Goal: Task Accomplishment & Management: Use online tool/utility

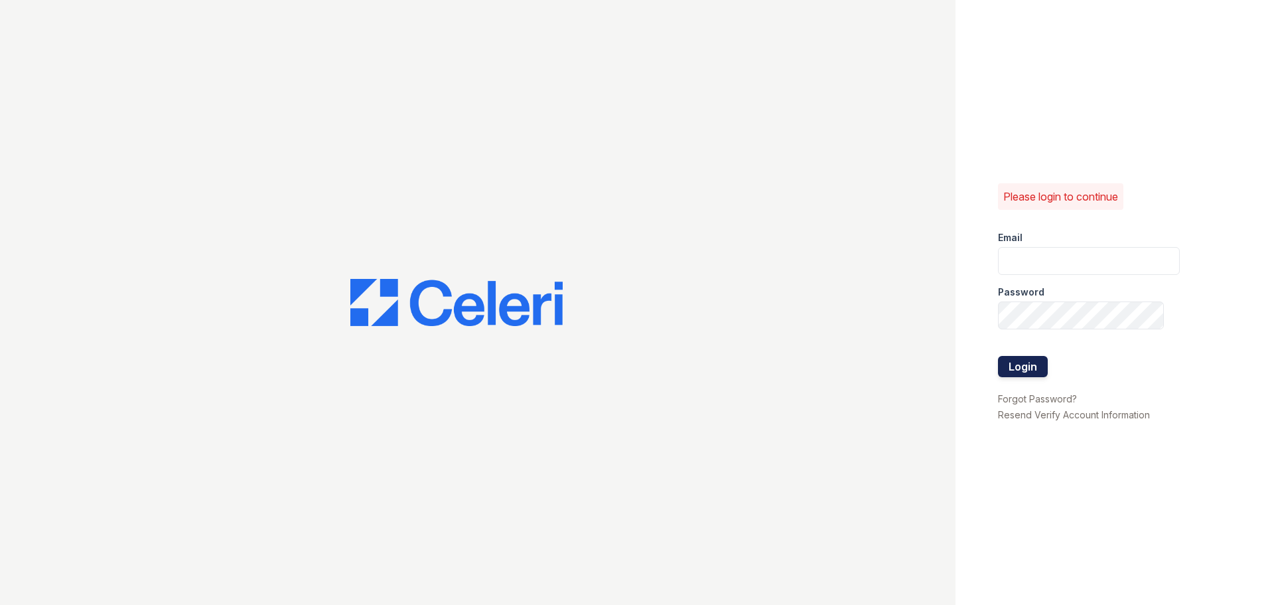
type input "[EMAIL_ADDRESS][DOMAIN_NAME]"
click at [1037, 360] on button "Login" at bounding box center [1023, 366] width 50 height 21
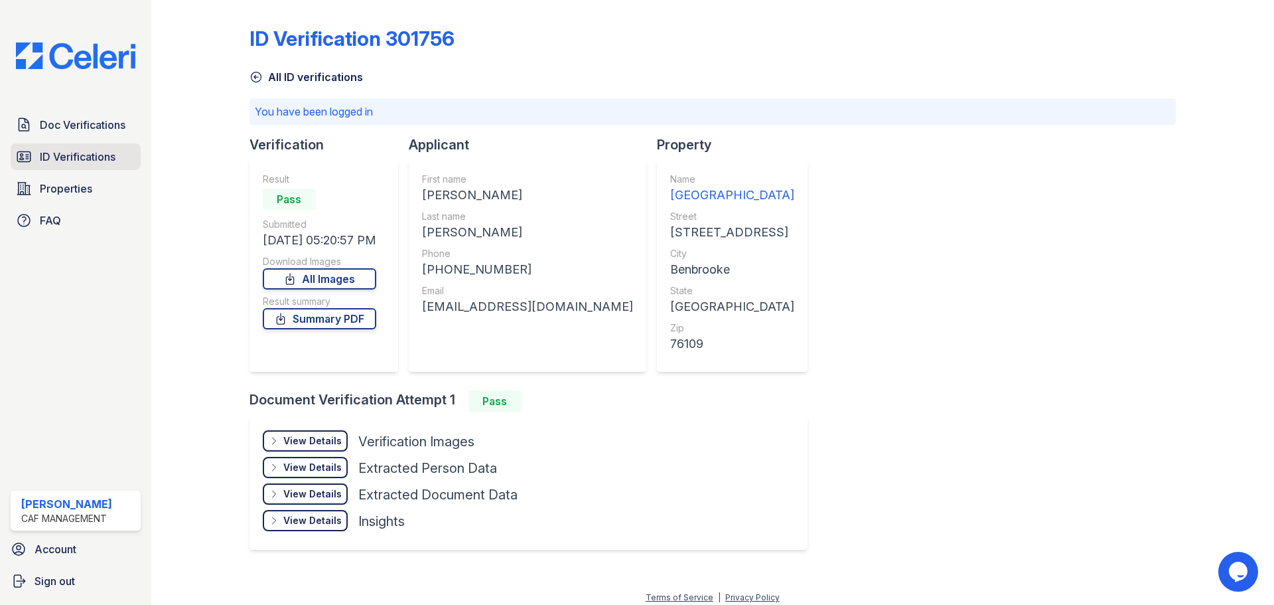
drag, startPoint x: 72, startPoint y: 131, endPoint x: 76, endPoint y: 145, distance: 13.9
click at [72, 131] on span "Doc Verifications" at bounding box center [83, 125] width 86 height 16
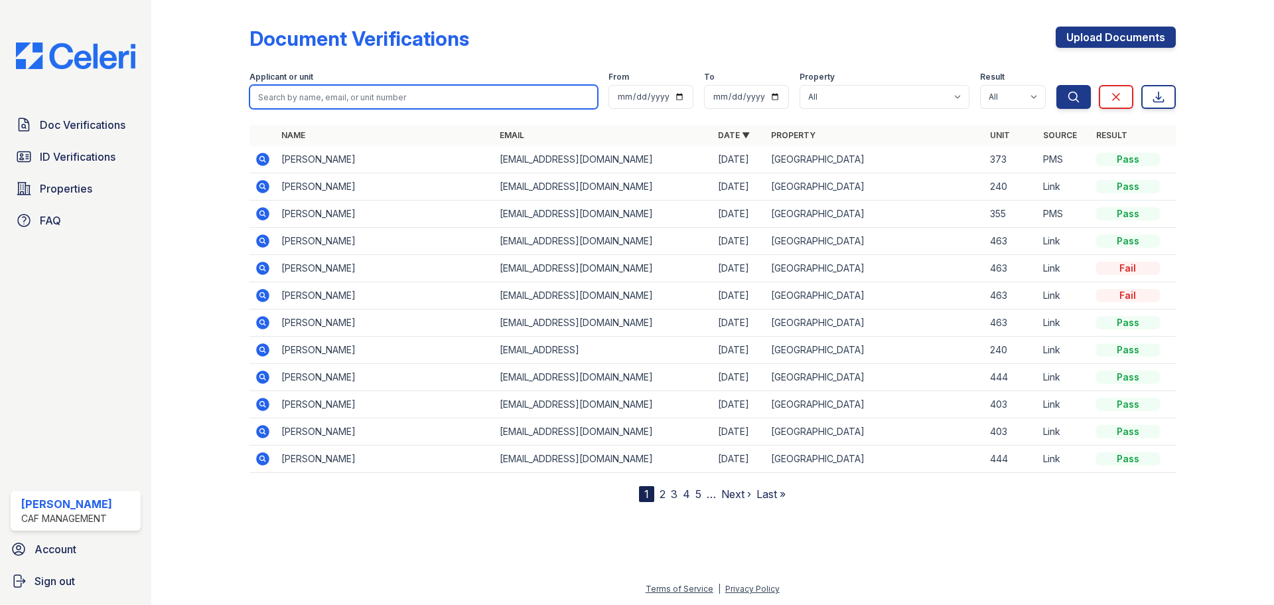
click at [324, 91] on input "search" at bounding box center [424, 97] width 348 height 24
type input "Jamal"
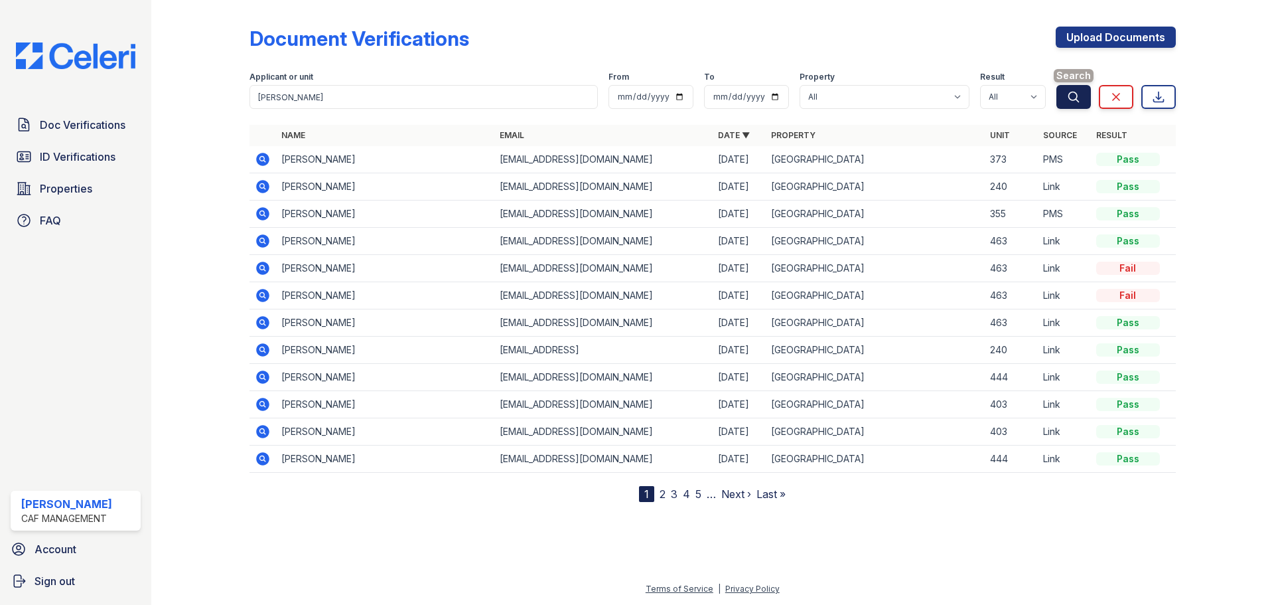
click at [1081, 104] on button "Search" at bounding box center [1073, 97] width 35 height 24
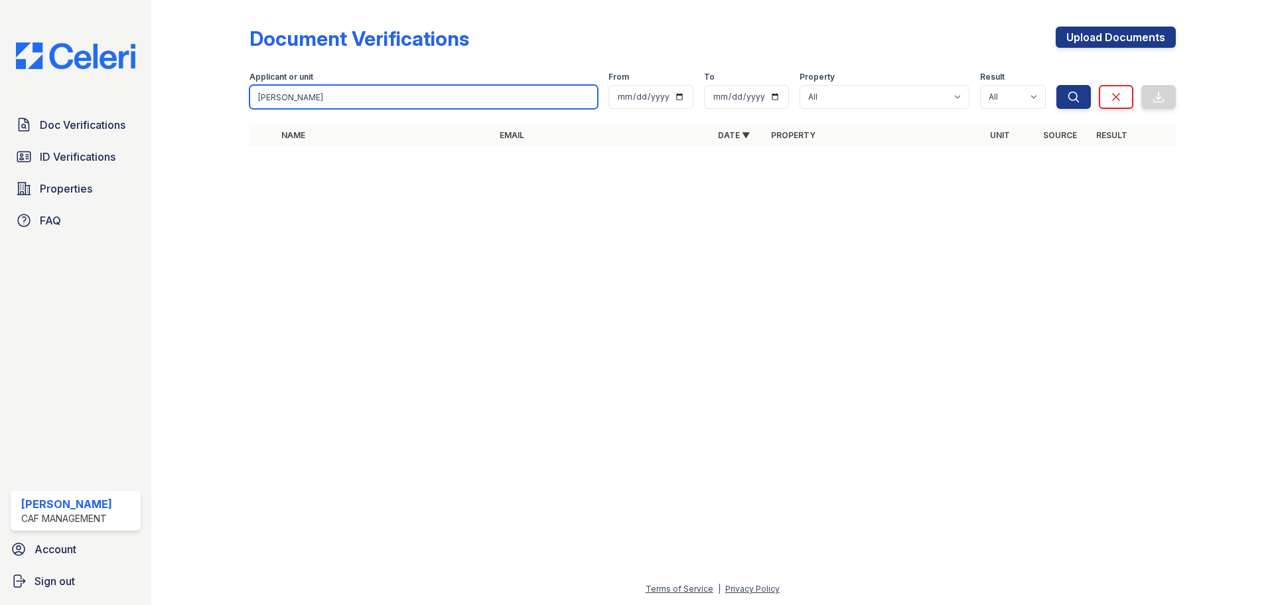
click at [380, 102] on input "Jamal" at bounding box center [424, 97] width 348 height 24
type input "jamal Ibrahim"
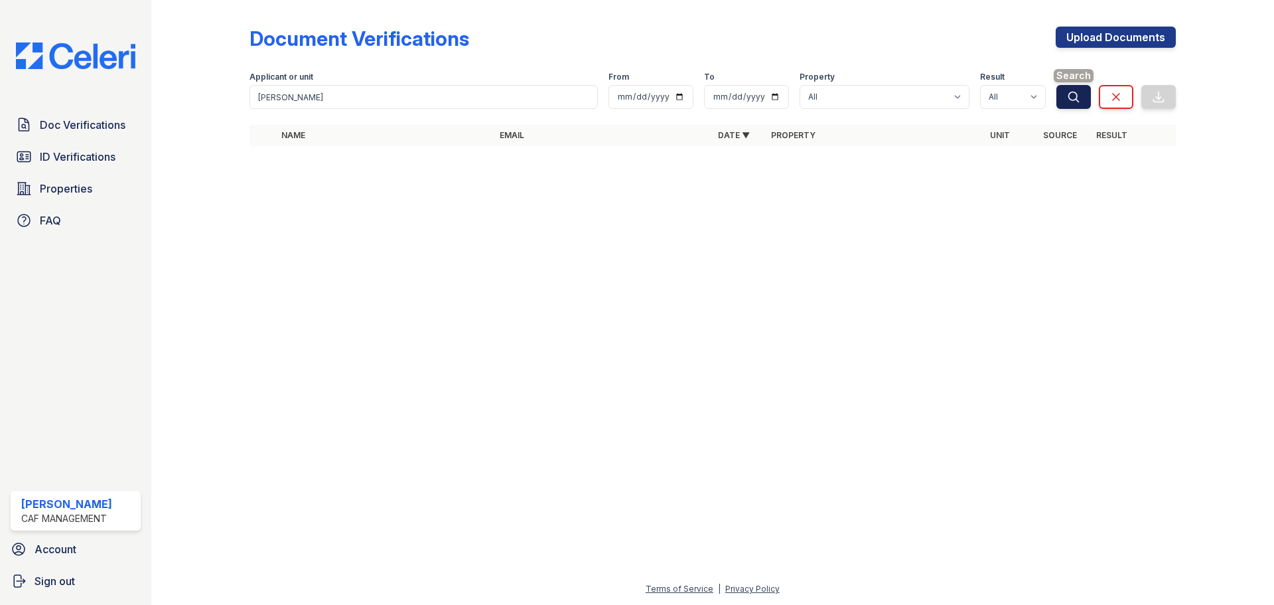
click at [1076, 102] on icon "submit" at bounding box center [1073, 96] width 13 height 13
drag, startPoint x: 66, startPoint y: 158, endPoint x: 92, endPoint y: 151, distance: 26.7
click at [68, 158] on span "ID Verifications" at bounding box center [78, 157] width 76 height 16
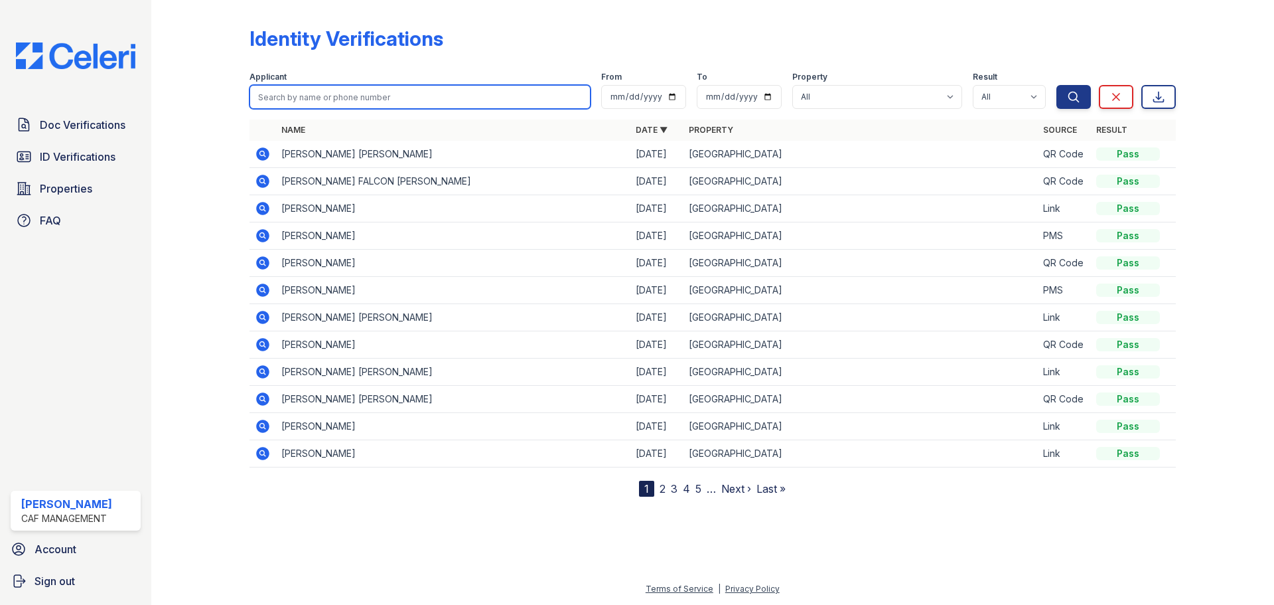
click at [308, 104] on input "search" at bounding box center [420, 97] width 341 height 24
type input "Ibrahim, Jamal"
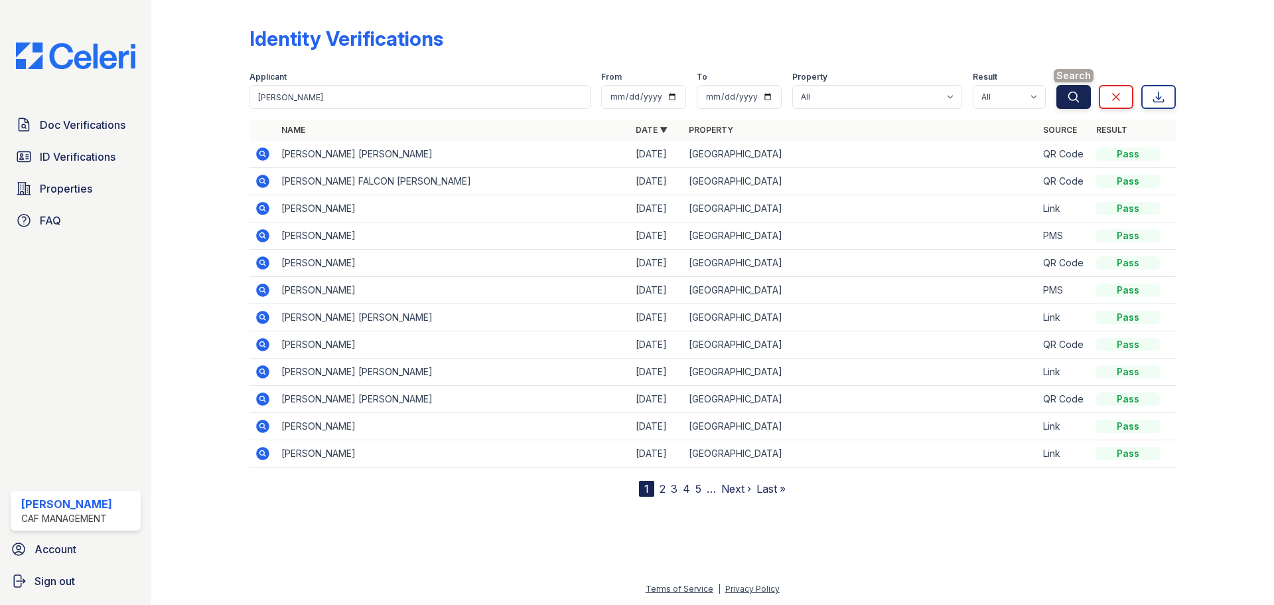
click at [1067, 101] on icon "submit" at bounding box center [1073, 96] width 13 height 13
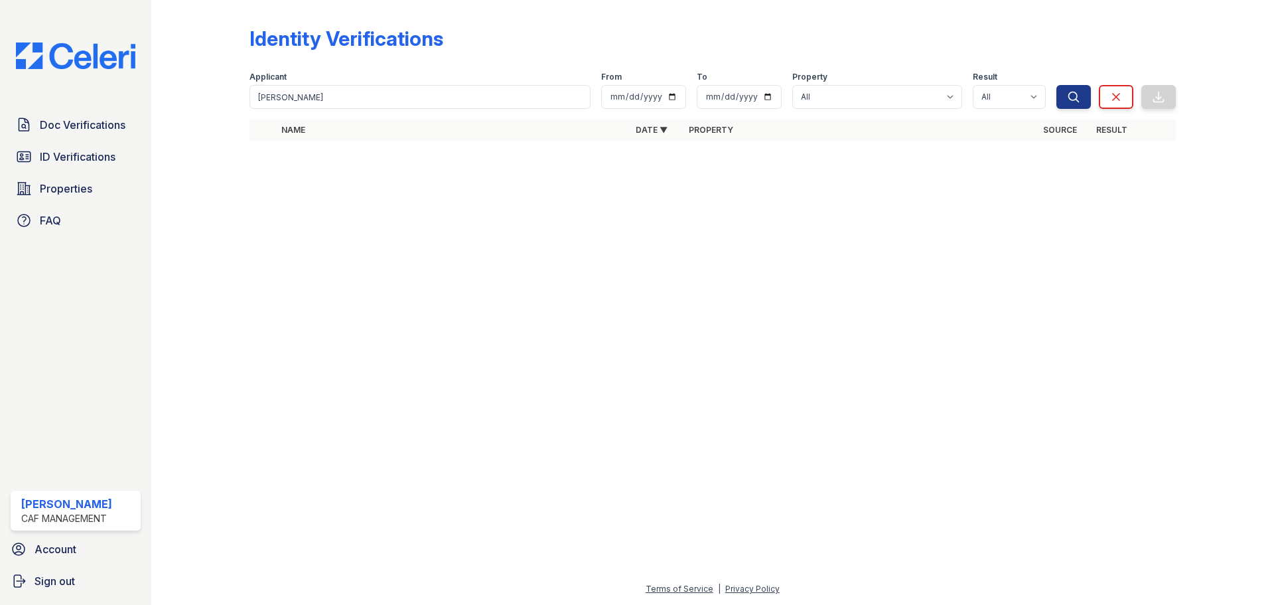
click at [538, 221] on div at bounding box center [713, 377] width 1080 height 405
click at [388, 98] on input "Ibrahim, Jamal" at bounding box center [420, 97] width 341 height 24
type input "Ibrahim"
click at [1056, 85] on button "Search" at bounding box center [1073, 97] width 35 height 24
drag, startPoint x: 281, startPoint y: 149, endPoint x: 388, endPoint y: 151, distance: 106.8
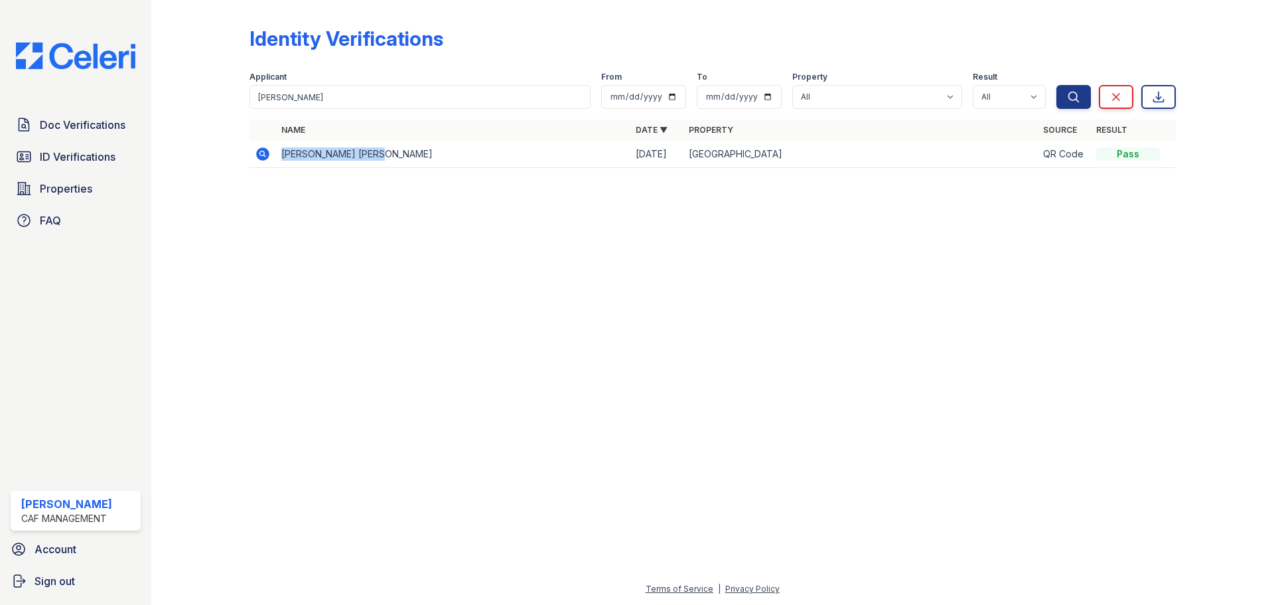
click at [388, 151] on td "JAMAL YUSUF IBRAHIM" at bounding box center [453, 154] width 354 height 27
copy td "JAMAL YUSUF IBRAHIM"
click at [79, 121] on span "Doc Verifications" at bounding box center [83, 125] width 86 height 16
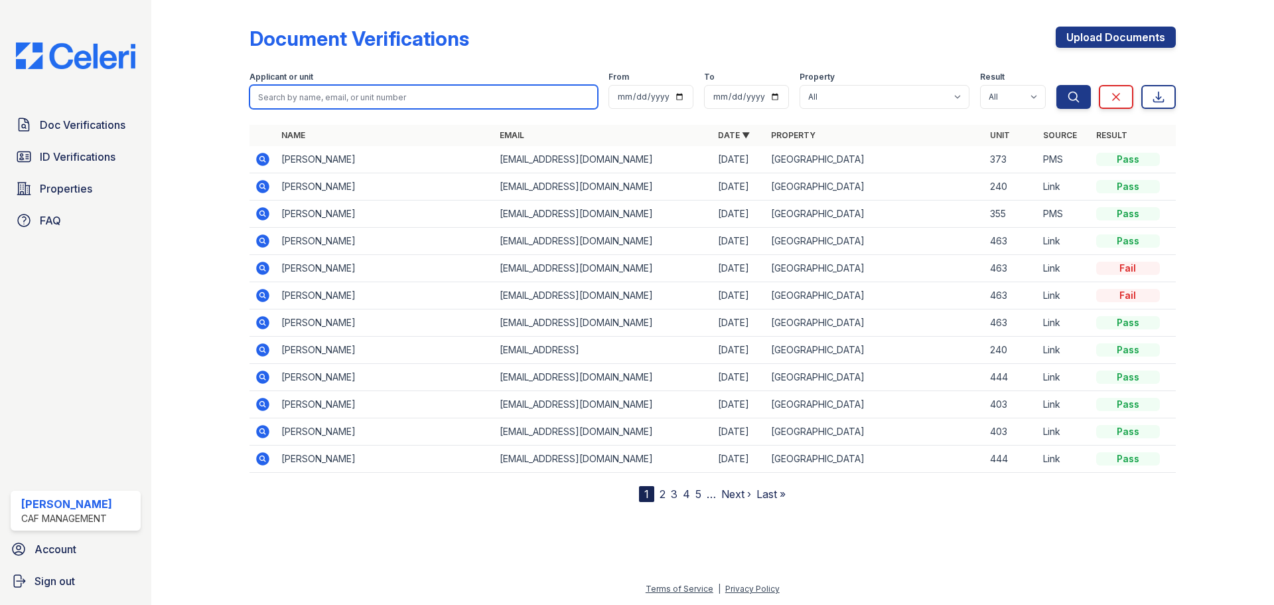
click at [324, 98] on input "search" at bounding box center [424, 97] width 348 height 24
paste input "JAMAL YUSUF IBRAHIM"
type input "JAMAL YUSUF IBRAHIM"
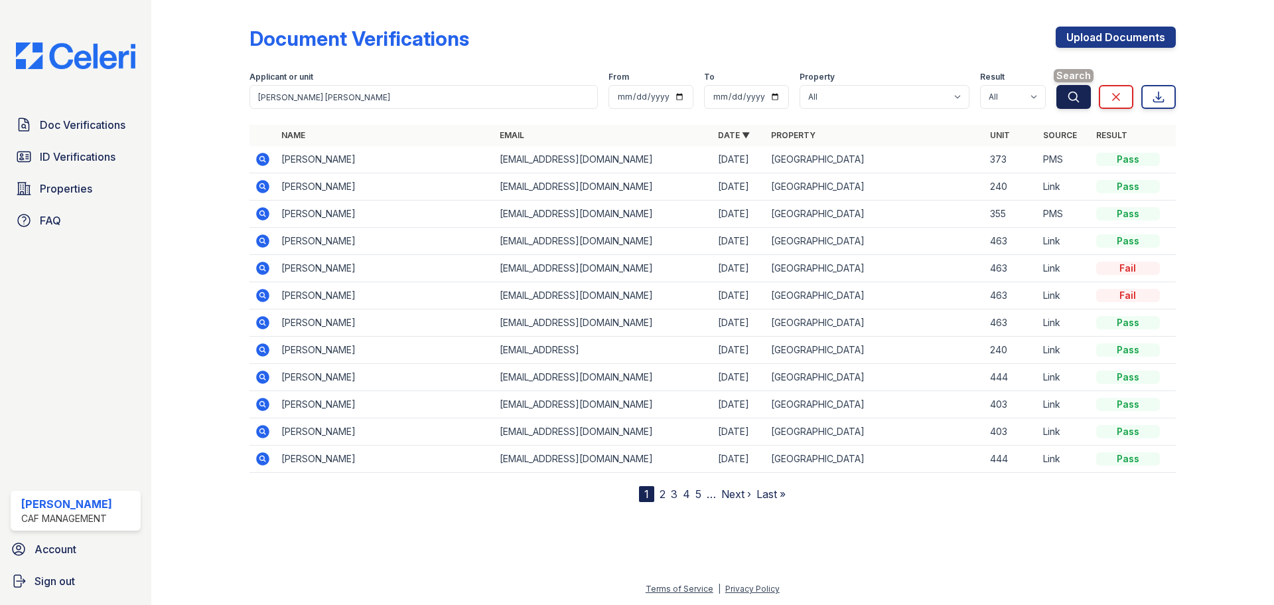
click at [1077, 100] on icon "submit" at bounding box center [1073, 97] width 10 height 10
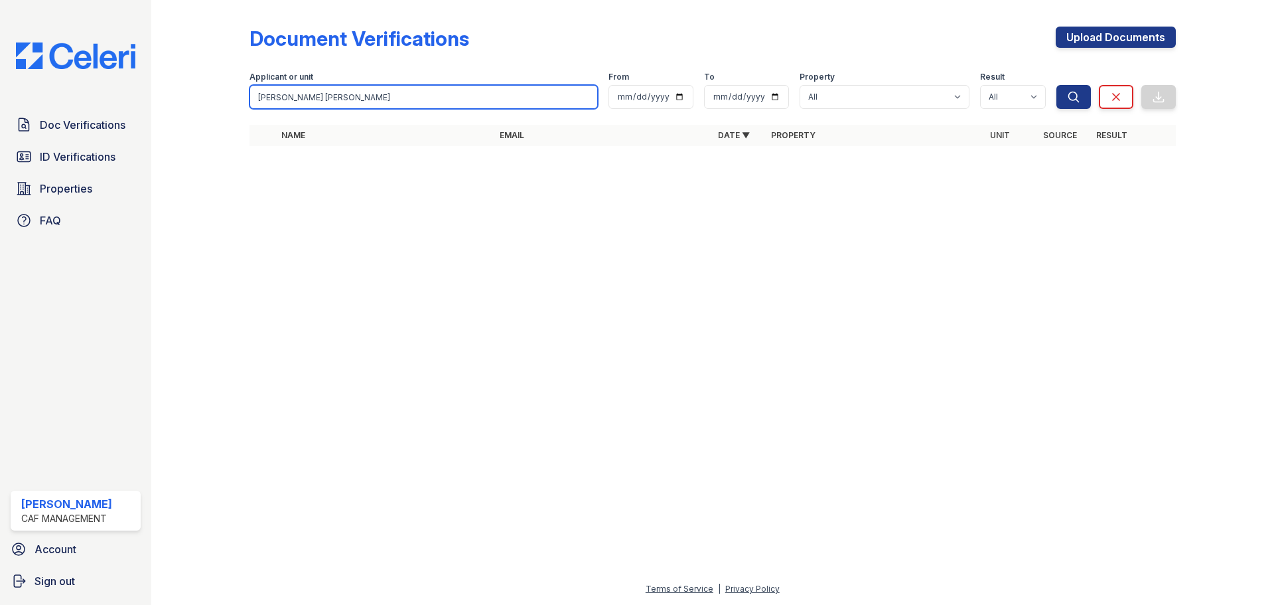
drag, startPoint x: 371, startPoint y: 94, endPoint x: 233, endPoint y: 97, distance: 138.1
click at [233, 97] on div "Document Verifications Upload Documents Filter Applicant or unit JAMAL YUSUF IB…" at bounding box center [713, 90] width 1080 height 180
type input "brandom smith"
click at [1056, 85] on button "Search" at bounding box center [1073, 97] width 35 height 24
click at [297, 98] on input "brandom smith" at bounding box center [424, 97] width 348 height 24
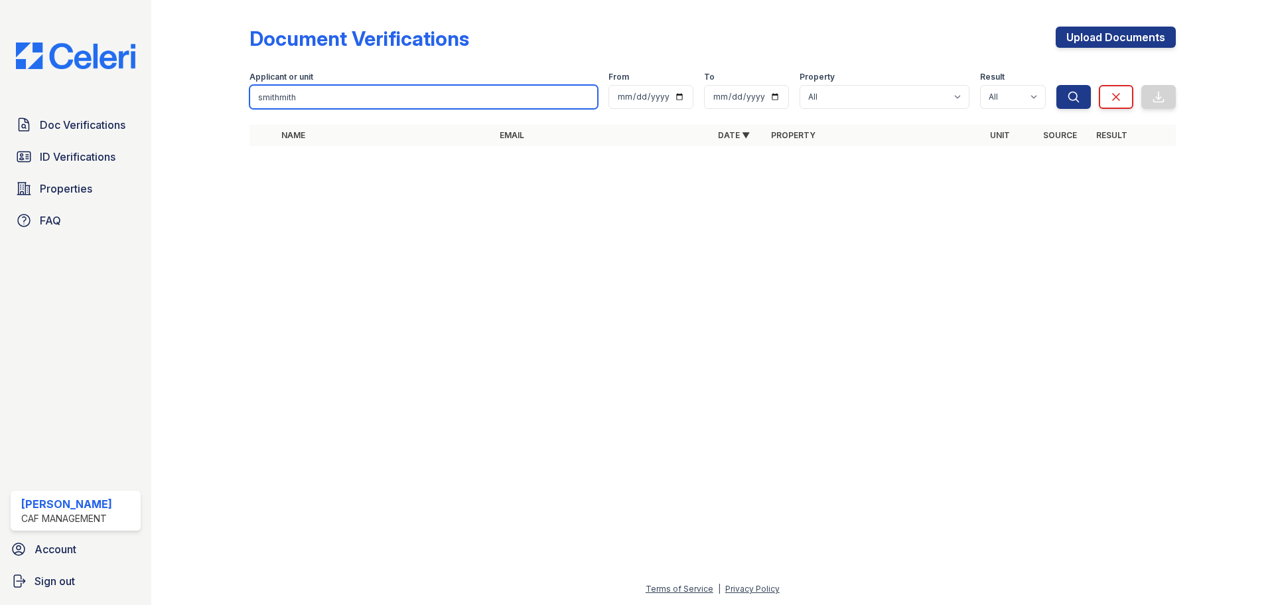
click at [307, 96] on input "smithmith" at bounding box center [424, 97] width 348 height 24
type input "smith"
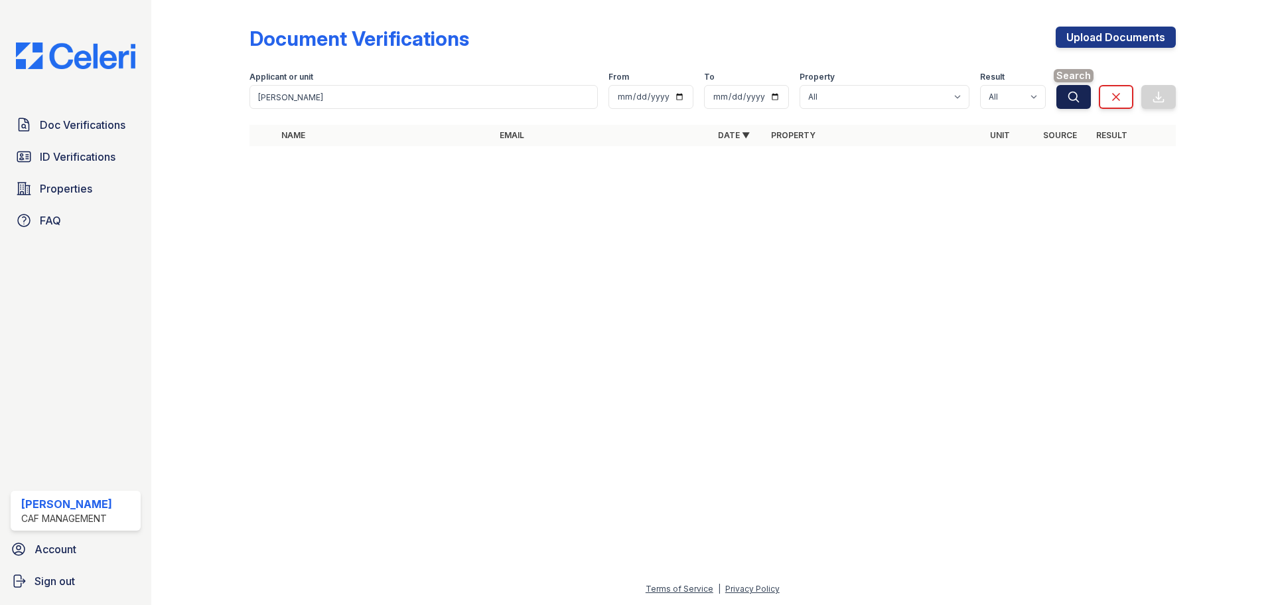
click at [1074, 94] on icon "submit" at bounding box center [1073, 96] width 13 height 13
click at [83, 133] on link "Doc Verifications" at bounding box center [76, 124] width 130 height 27
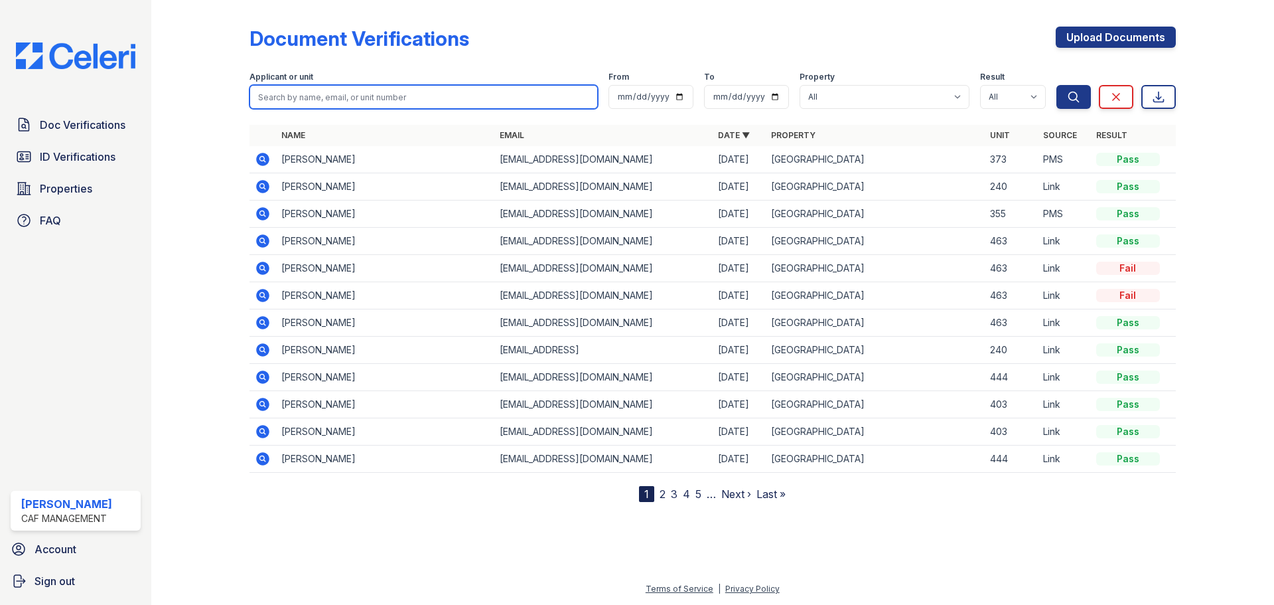
click at [310, 93] on input "search" at bounding box center [424, 97] width 348 height 24
type input "brandom"
click at [1056, 85] on button "Search" at bounding box center [1073, 97] width 35 height 24
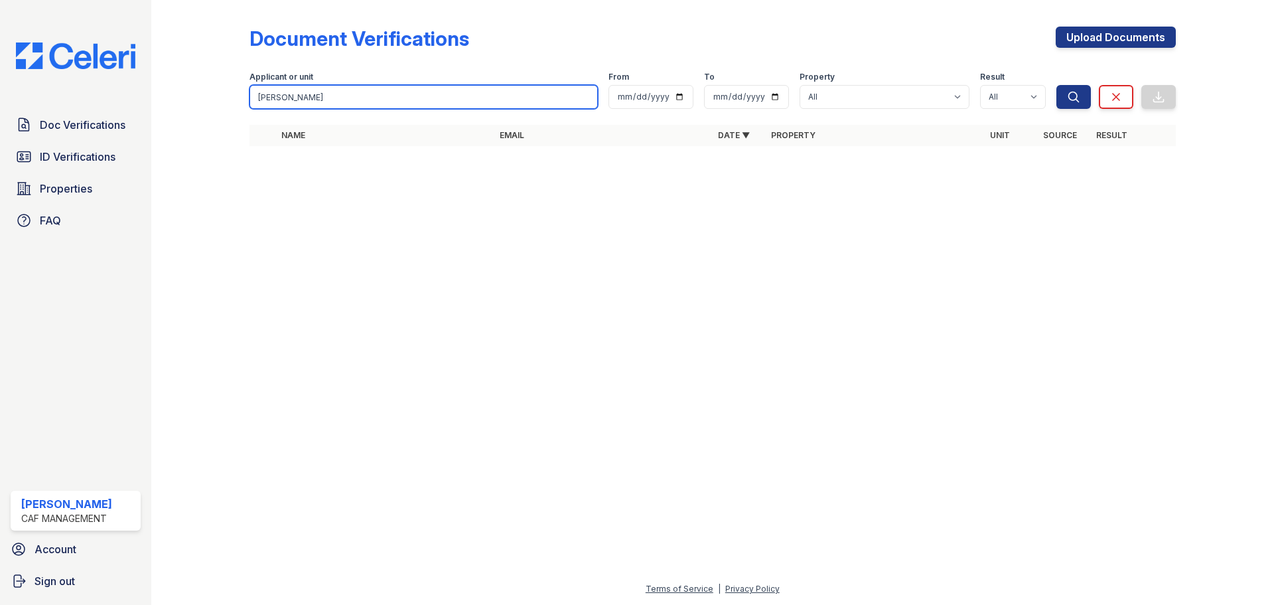
click at [310, 93] on input "brandom" at bounding box center [424, 97] width 348 height 24
type input "brandon"
click at [1056, 85] on button "Search" at bounding box center [1073, 97] width 35 height 24
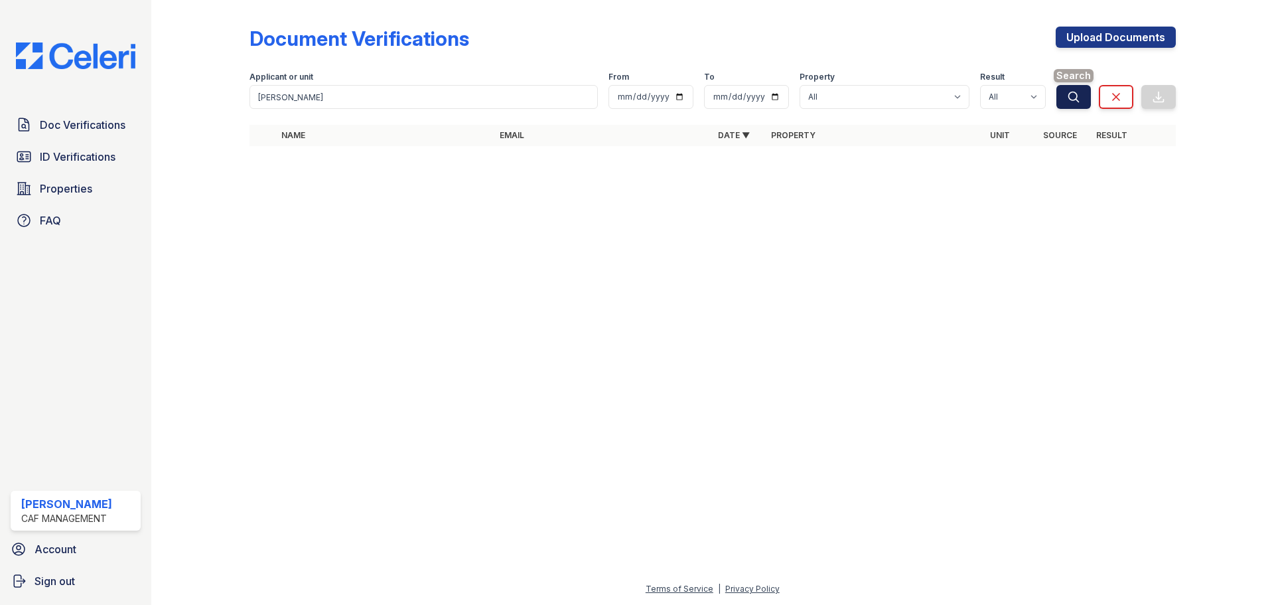
drag, startPoint x: 1080, startPoint y: 96, endPoint x: 1086, endPoint y: 100, distance: 6.8
click at [1086, 100] on button "Search" at bounding box center [1073, 97] width 35 height 24
click at [73, 154] on span "ID Verifications" at bounding box center [78, 157] width 76 height 16
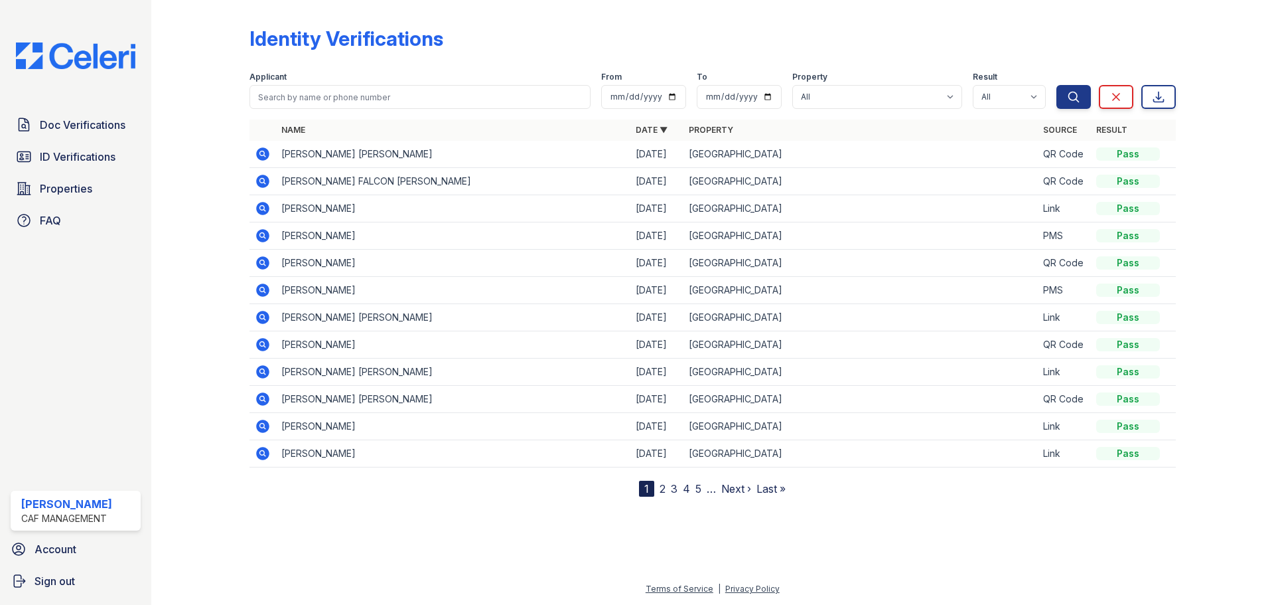
click at [262, 150] on icon at bounding box center [262, 153] width 13 height 13
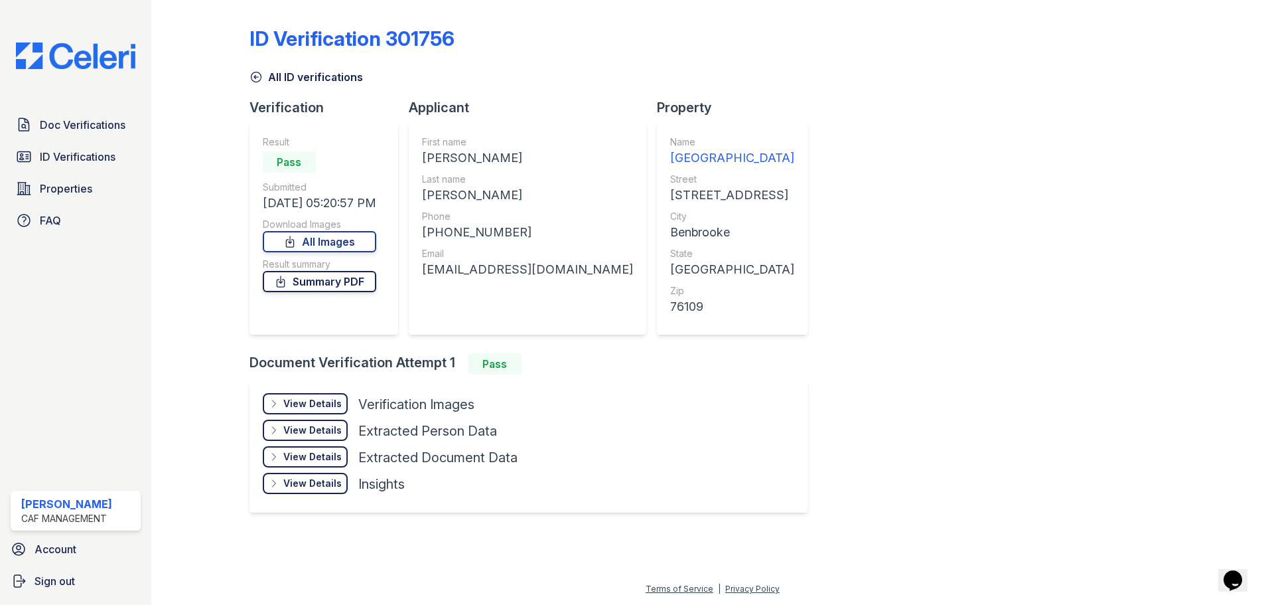
click at [330, 285] on link "Summary PDF" at bounding box center [319, 281] width 113 height 21
click at [360, 249] on link "All Images" at bounding box center [319, 241] width 113 height 21
click at [68, 186] on span "Properties" at bounding box center [66, 188] width 52 height 16
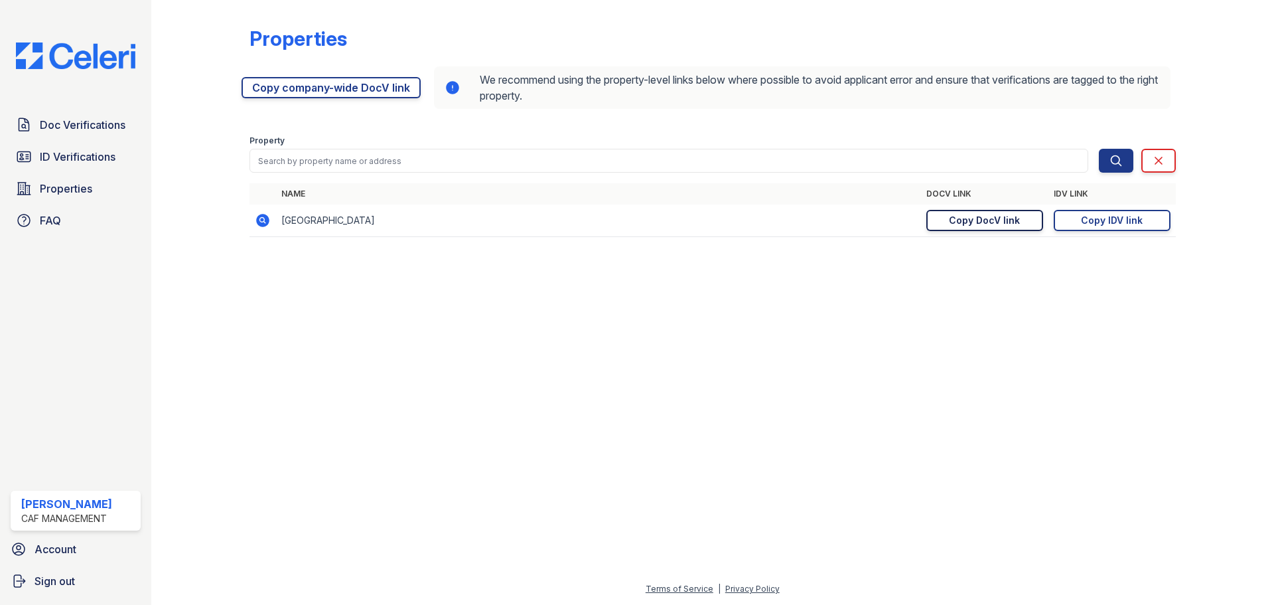
click at [982, 222] on div "Copy DocV link" at bounding box center [984, 220] width 71 height 13
